Goal: Task Accomplishment & Management: Manage account settings

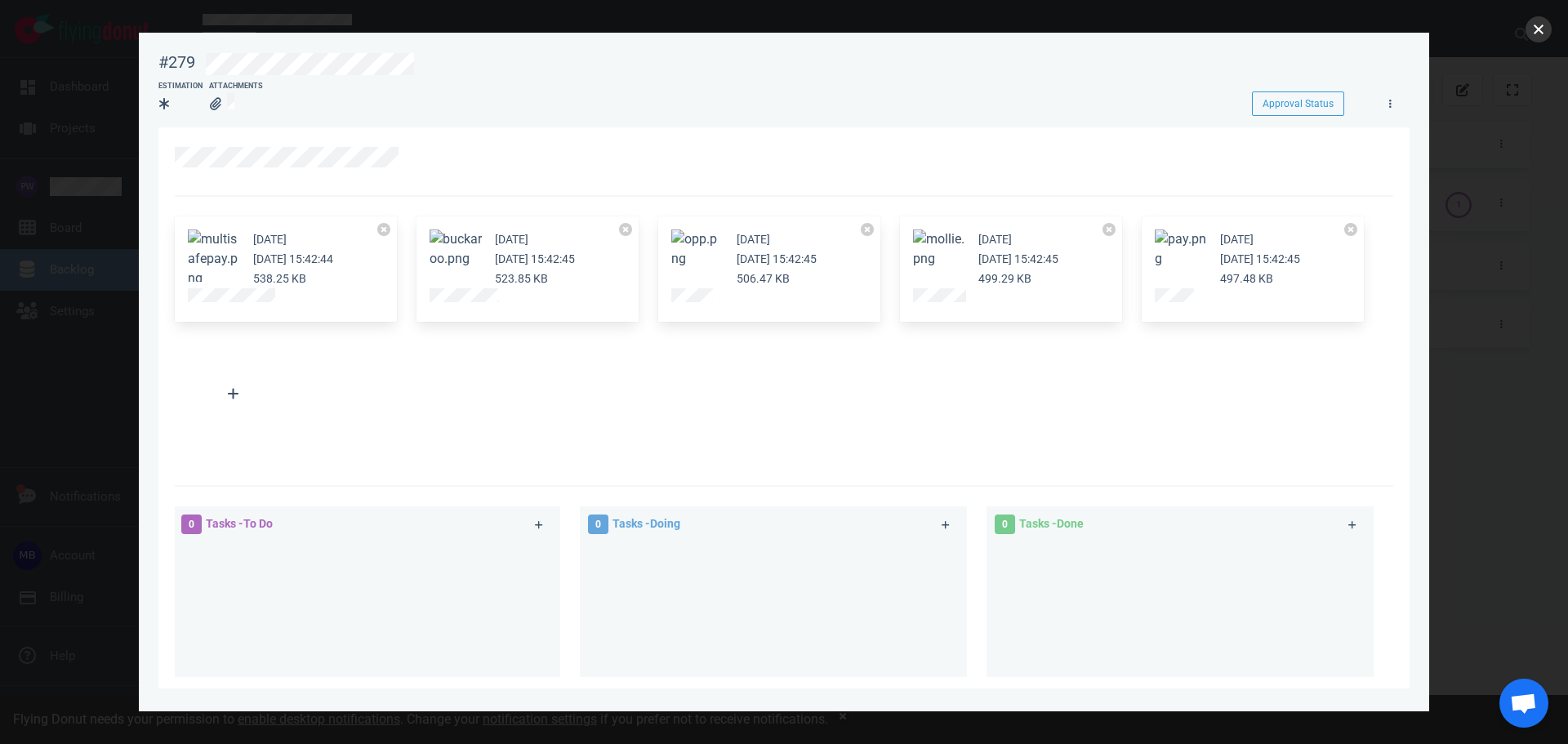
click at [1528, 32] on button "close" at bounding box center [1538, 29] width 26 height 26
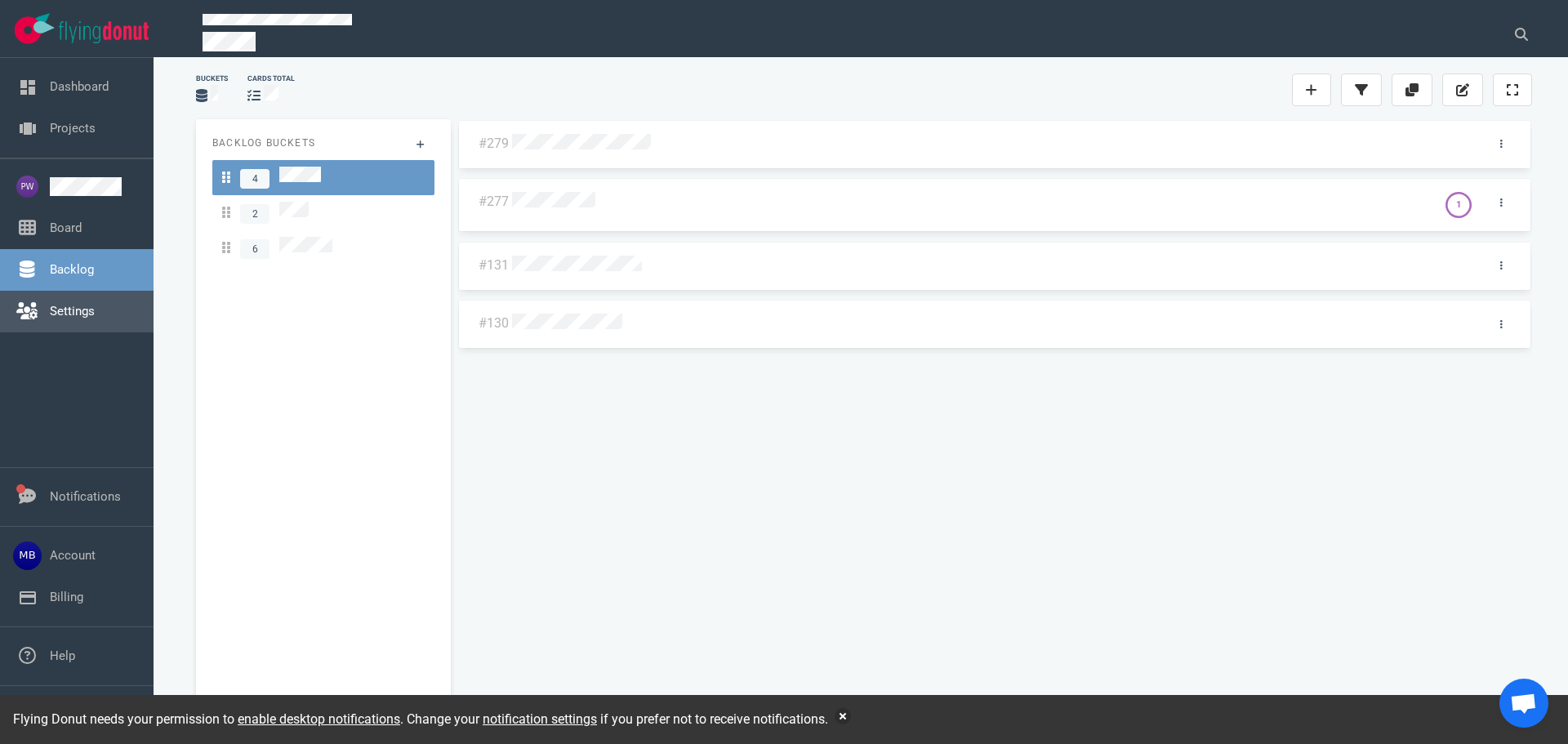
click at [94, 319] on link "Settings" at bounding box center [72, 311] width 45 height 15
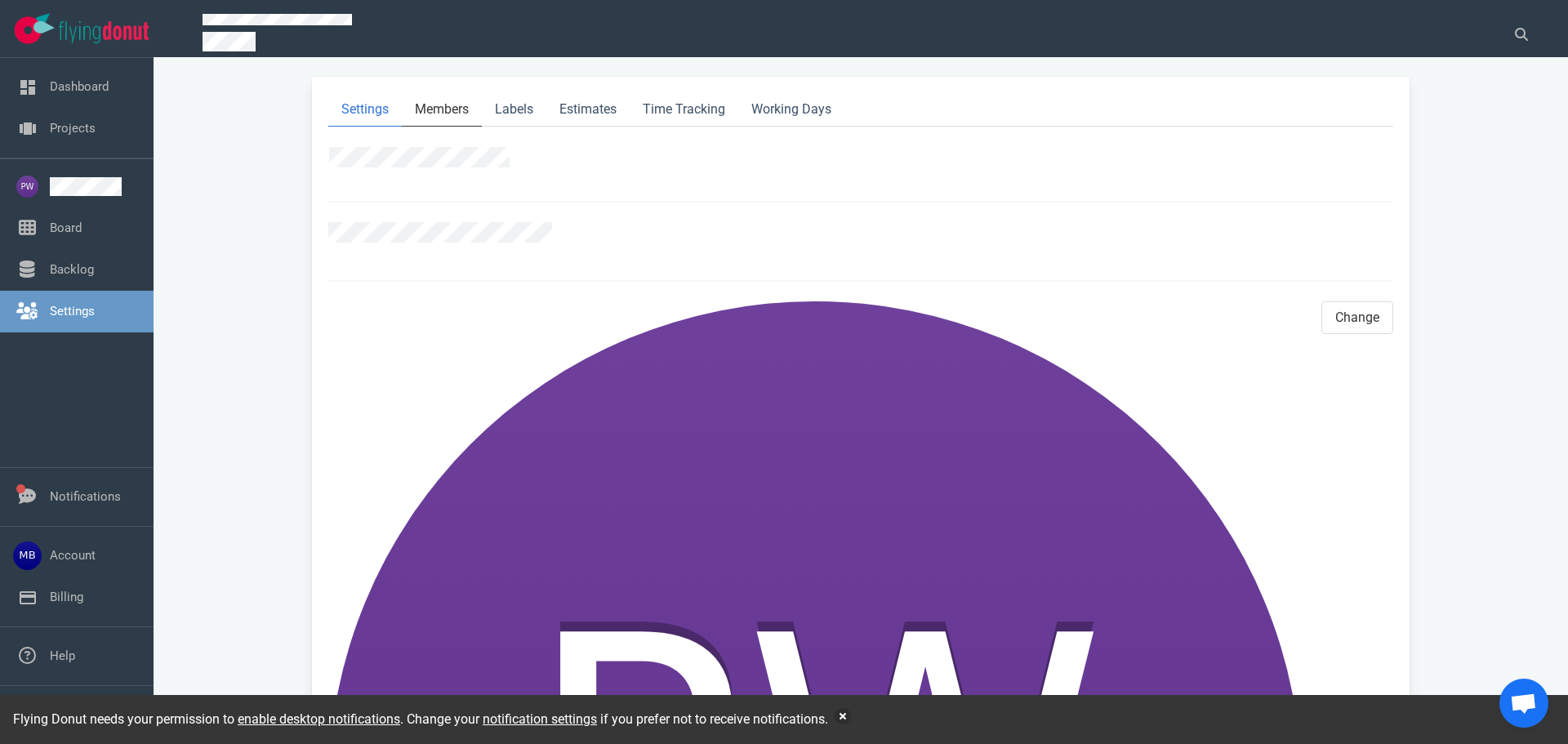
click at [454, 107] on link "Members" at bounding box center [442, 110] width 80 height 33
select select "2"
